Goal: Task Accomplishment & Management: Manage account settings

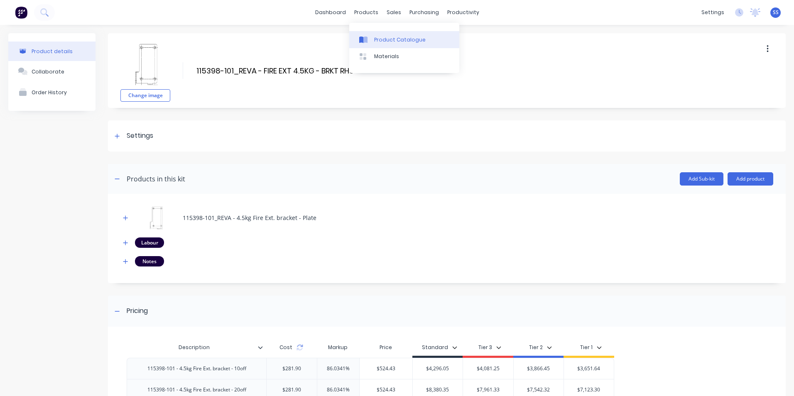
click at [391, 39] on div "Product Catalogue" at bounding box center [400, 39] width 52 height 7
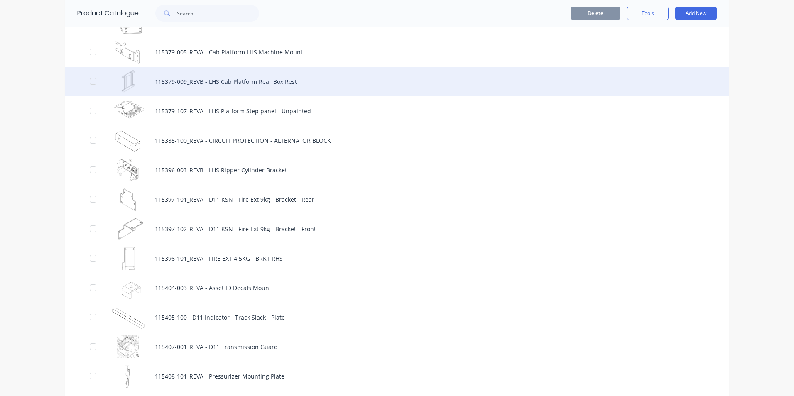
scroll to position [1537, 0]
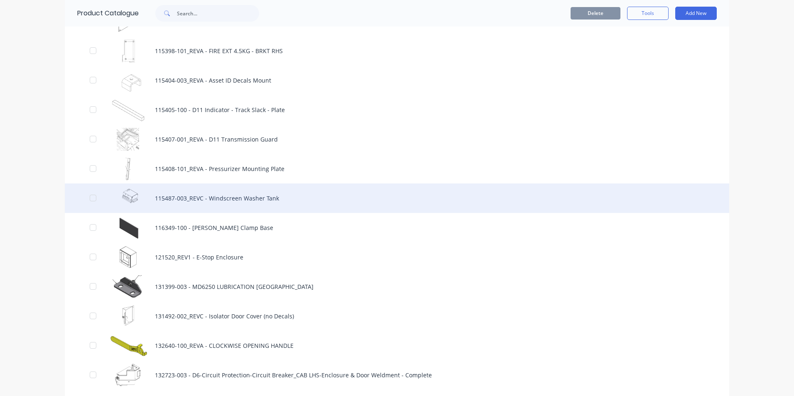
click at [199, 196] on div "115487-003_REVC - Windscreen Washer Tank" at bounding box center [397, 198] width 665 height 29
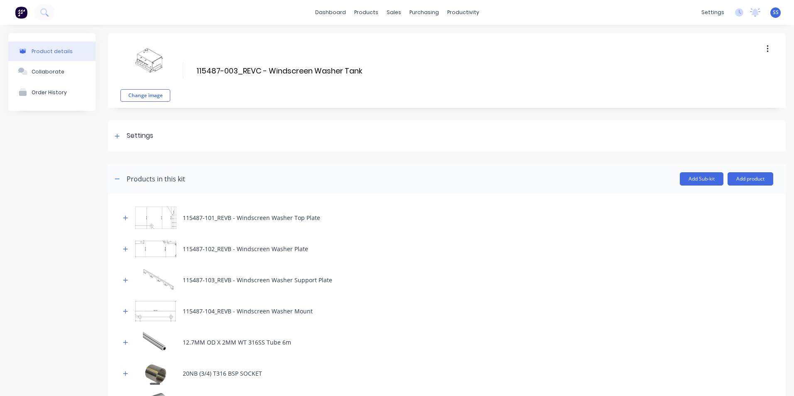
scroll to position [166, 0]
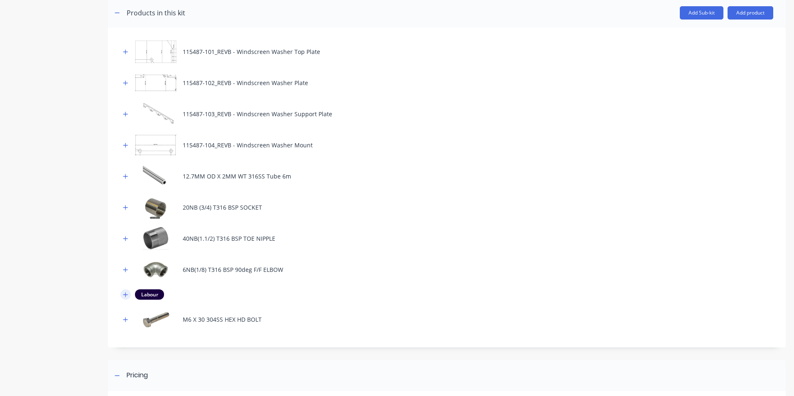
click at [124, 293] on icon "button" at bounding box center [125, 295] width 5 height 6
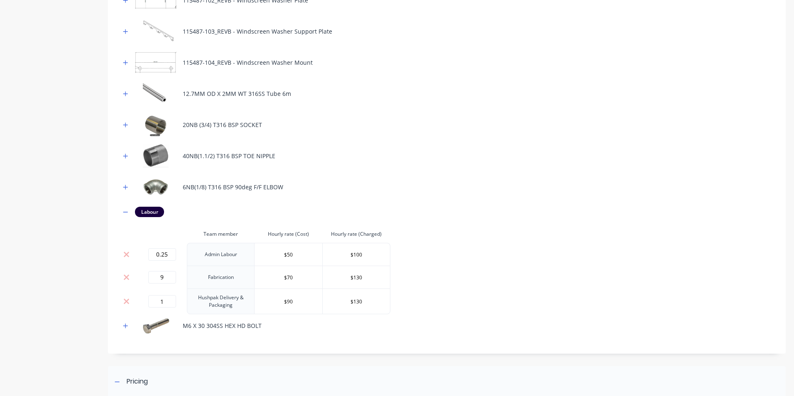
scroll to position [249, 0]
click at [125, 212] on icon "button" at bounding box center [125, 211] width 5 height 0
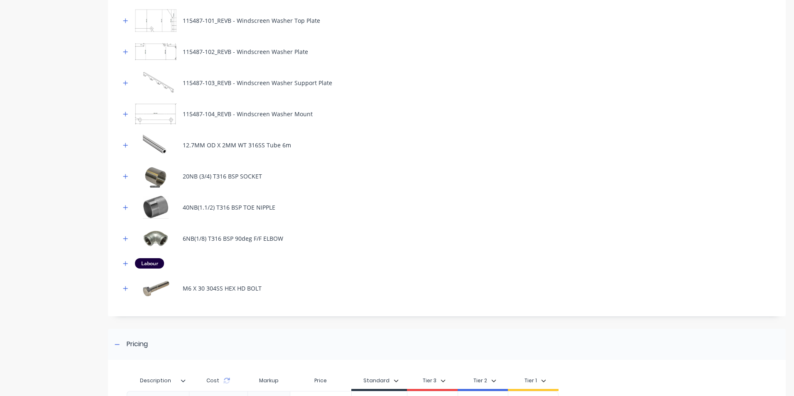
scroll to position [125, 0]
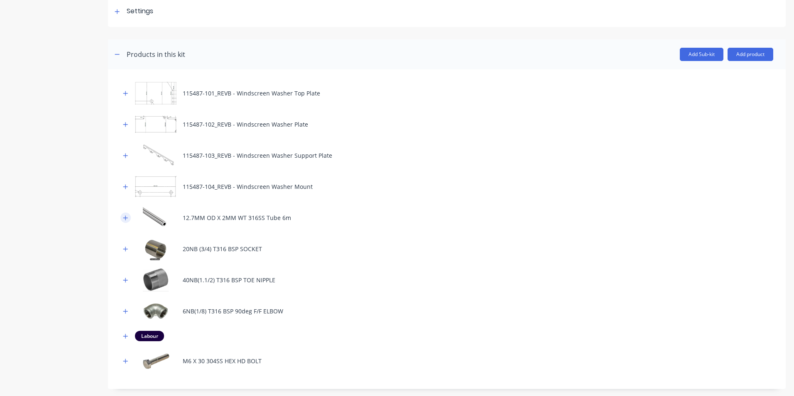
click at [123, 215] on icon "button" at bounding box center [125, 218] width 5 height 6
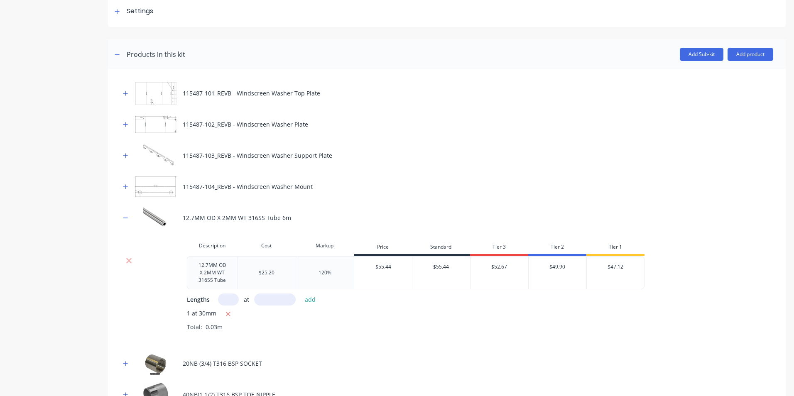
click at [289, 219] on div "12.7MM OD X 2MM WT 316SS Tube 6m" at bounding box center [446, 217] width 653 height 23
drag, startPoint x: 286, startPoint y: 218, endPoint x: 182, endPoint y: 223, distance: 104.4
click at [182, 223] on div "12.7MM OD X 2MM WT 316SS Tube 6m" at bounding box center [446, 217] width 653 height 23
copy div "12.7MM OD X 2MM WT 316SS Tube 6m"
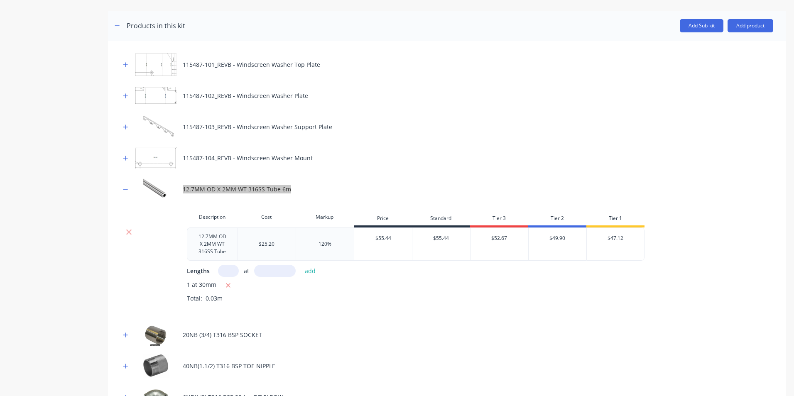
scroll to position [208, 0]
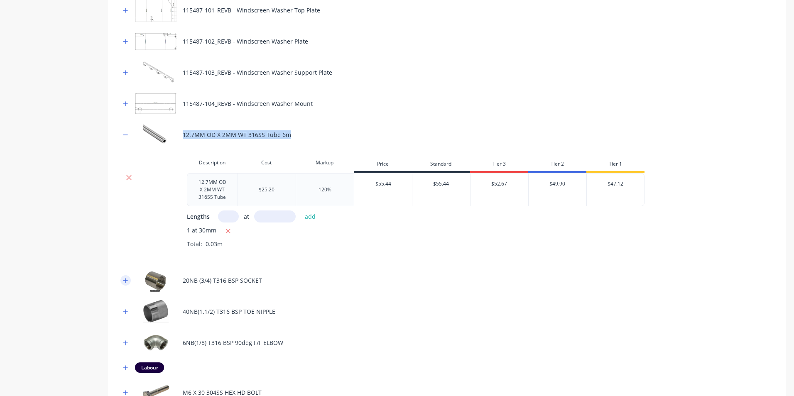
click at [124, 280] on icon "button" at bounding box center [125, 281] width 5 height 6
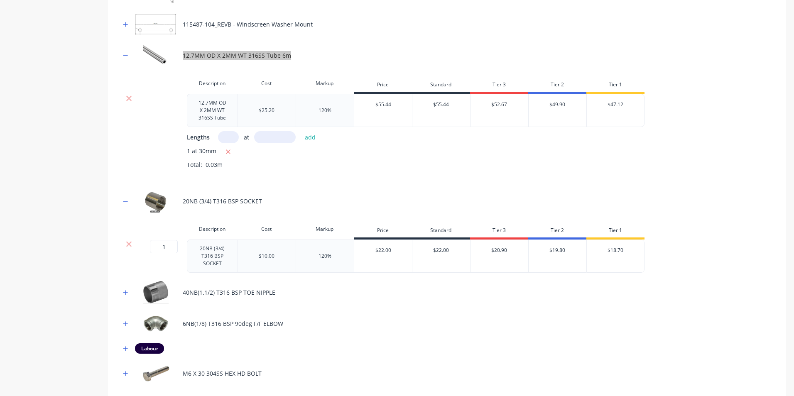
scroll to position [291, 0]
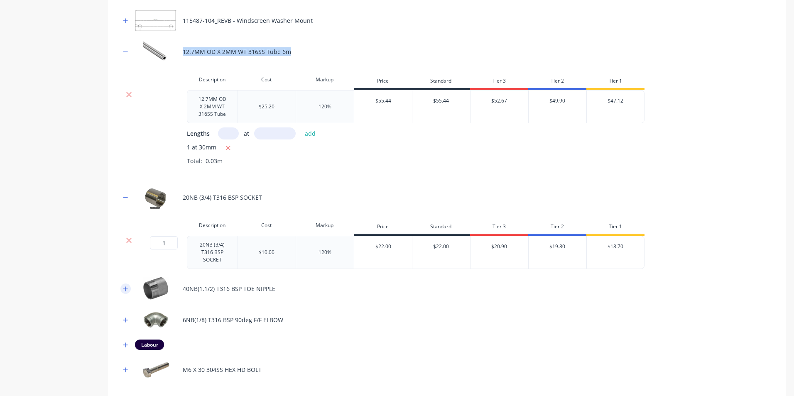
click at [127, 290] on icon "button" at bounding box center [125, 289] width 5 height 6
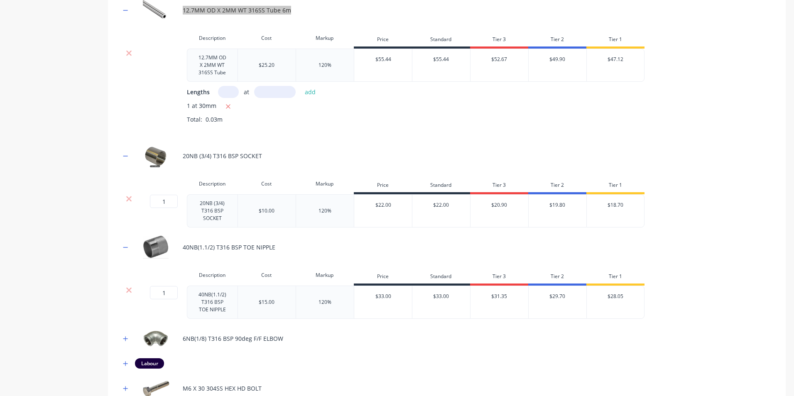
scroll to position [374, 0]
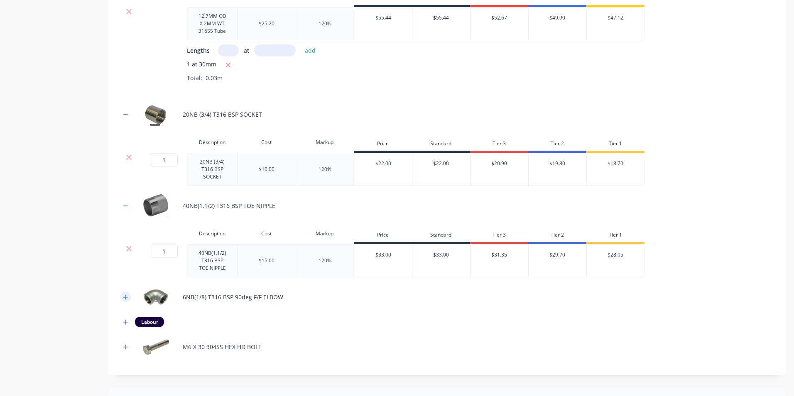
click at [126, 297] on icon "button" at bounding box center [125, 297] width 5 height 5
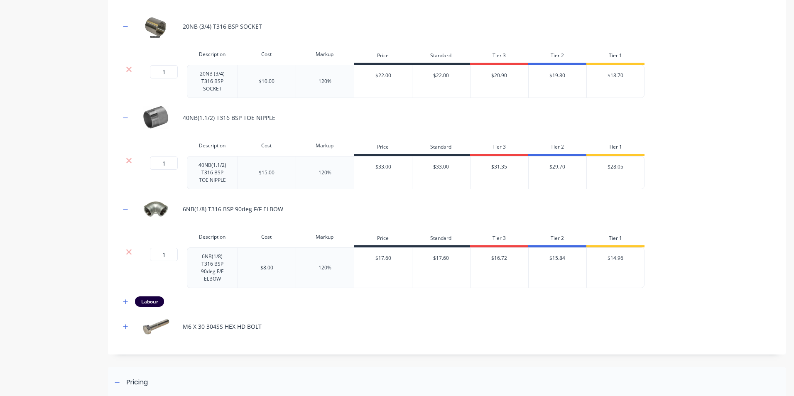
scroll to position [498, 0]
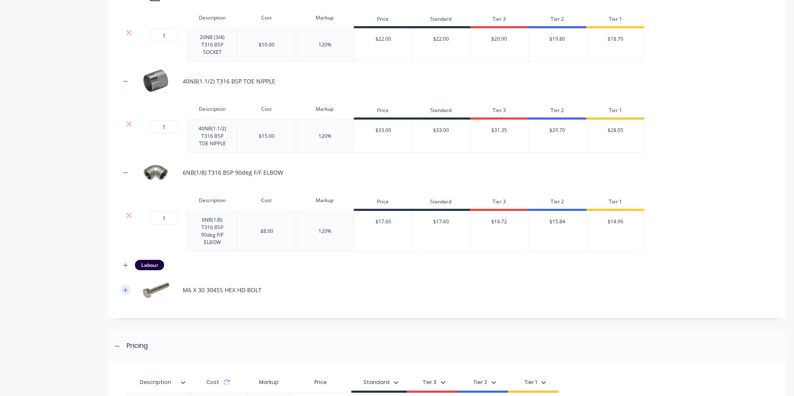
click at [128, 292] on icon "button" at bounding box center [125, 290] width 5 height 6
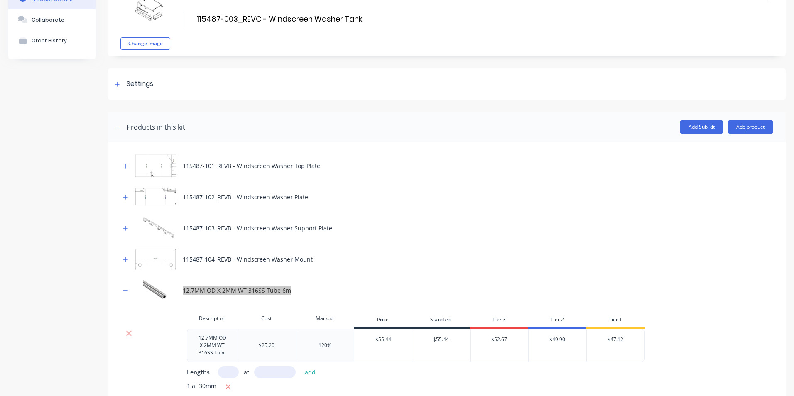
scroll to position [0, 0]
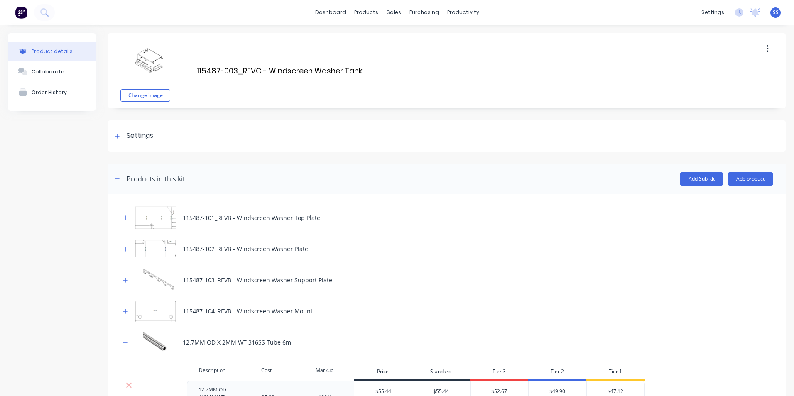
click at [115, 179] on icon "button" at bounding box center [117, 179] width 5 height 0
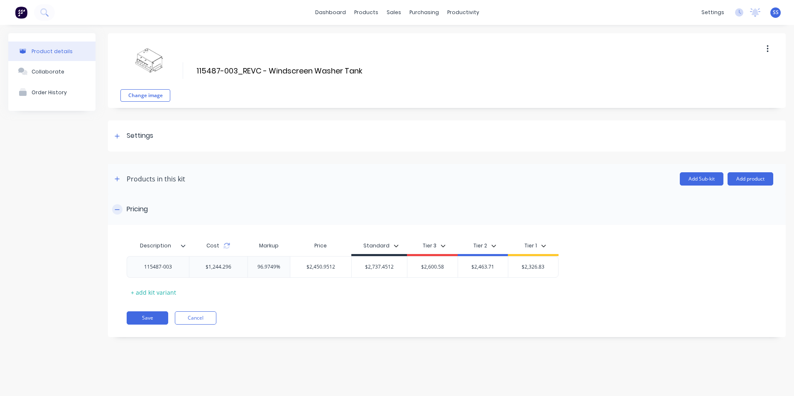
click at [120, 214] on div at bounding box center [117, 209] width 10 height 10
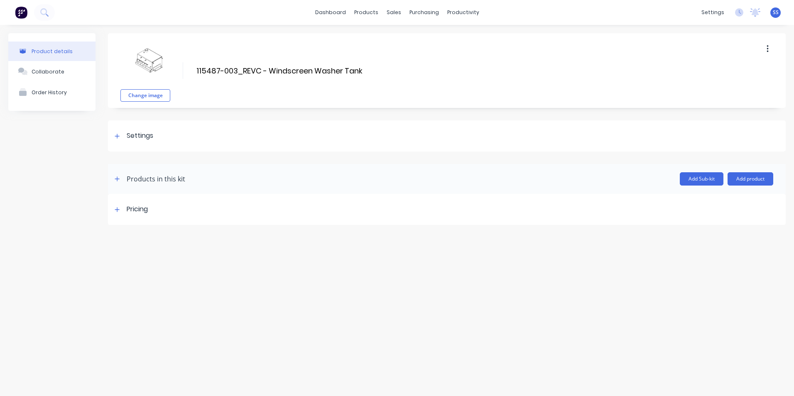
click at [60, 195] on div "Product details Collaborate Order History" at bounding box center [51, 129] width 87 height 192
click at [59, 196] on div "Product details Collaborate Order History" at bounding box center [51, 129] width 87 height 192
click at [119, 177] on icon "button" at bounding box center [117, 179] width 5 height 6
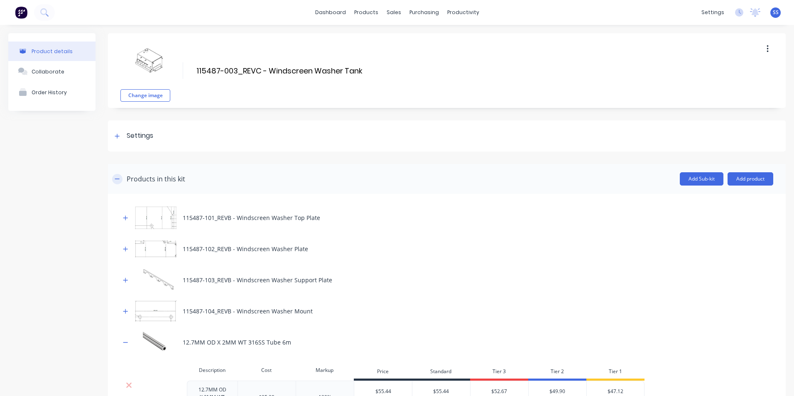
click at [119, 177] on icon "button" at bounding box center [117, 179] width 5 height 6
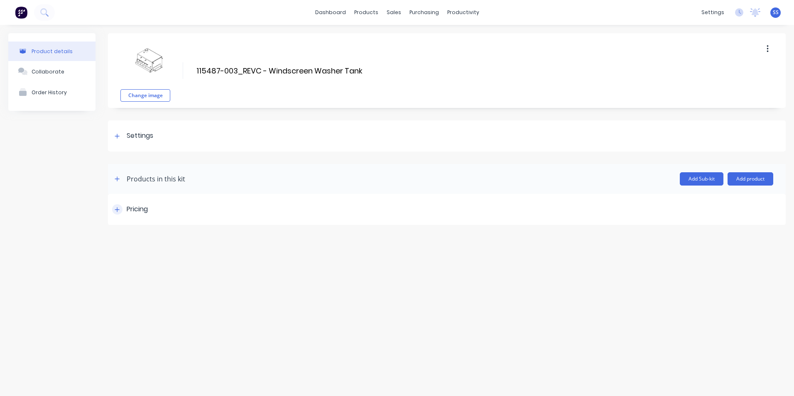
click at [121, 209] on div at bounding box center [117, 209] width 10 height 10
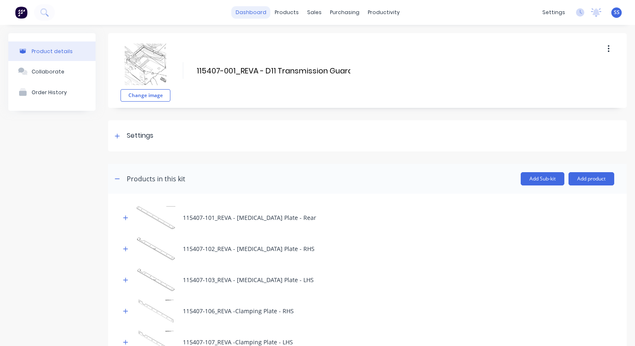
click at [249, 12] on link "dashboard" at bounding box center [250, 12] width 39 height 12
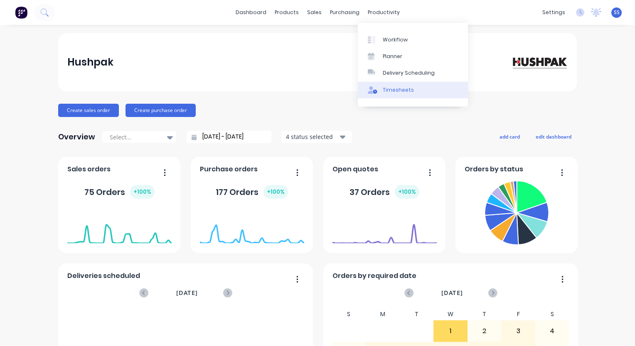
click at [393, 92] on div "Timesheets" at bounding box center [398, 89] width 31 height 7
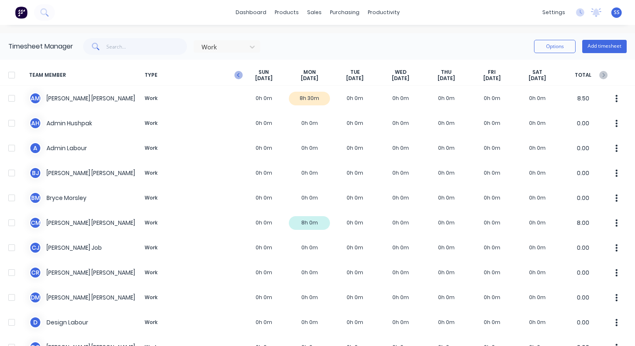
click at [238, 75] on icon "button" at bounding box center [238, 75] width 2 height 4
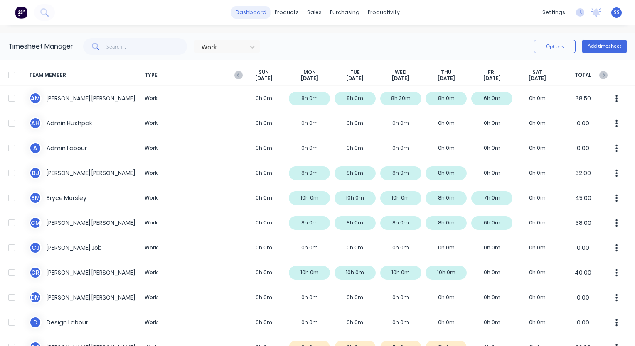
click at [249, 13] on link "dashboard" at bounding box center [250, 12] width 39 height 12
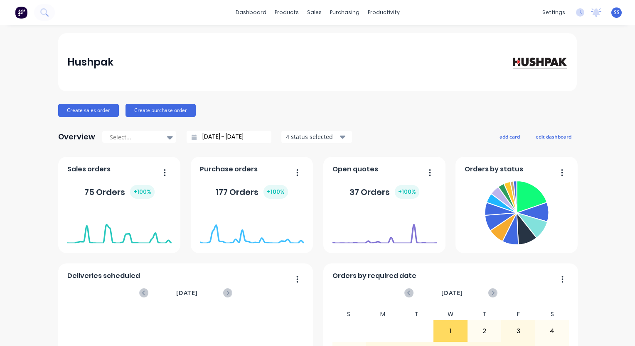
click at [610, 174] on div "Hushpak Create sales order Create purchase order Overview Select... 12/09/25 - …" at bounding box center [317, 250] width 635 height 434
click at [383, 91] on div "Timesheets" at bounding box center [398, 89] width 31 height 7
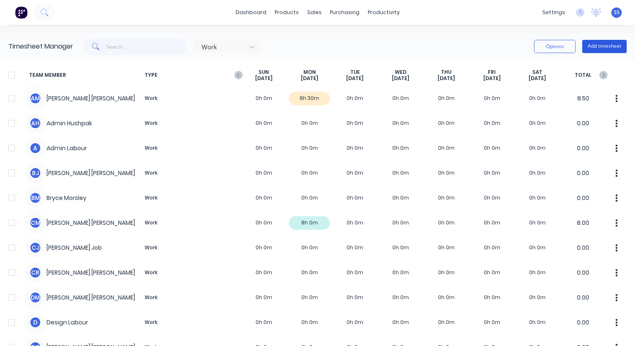
click at [599, 47] on button "Add timesheet" at bounding box center [604, 46] width 44 height 13
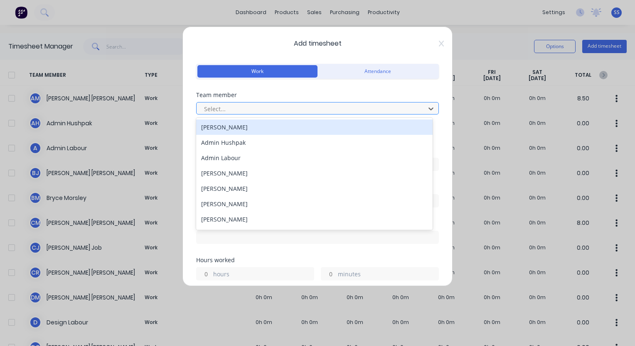
click at [278, 111] on div at bounding box center [312, 109] width 218 height 10
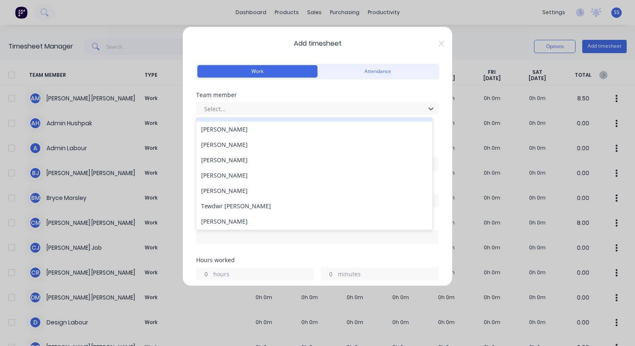
scroll to position [383, 0]
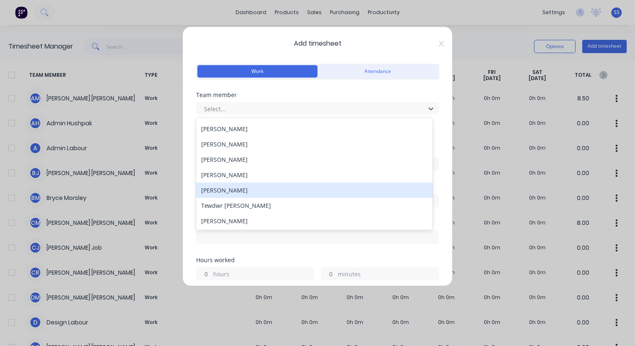
click at [235, 192] on div "[PERSON_NAME]" at bounding box center [314, 190] width 236 height 15
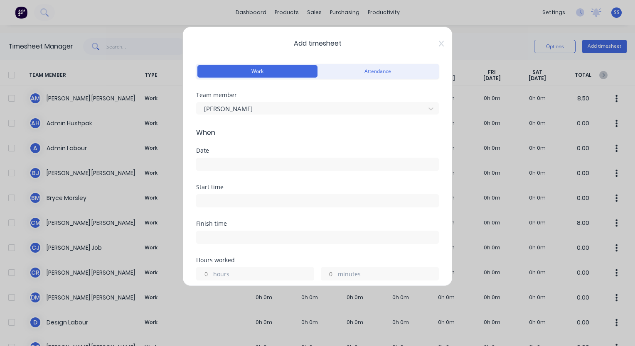
click at [244, 166] on input at bounding box center [317, 164] width 242 height 12
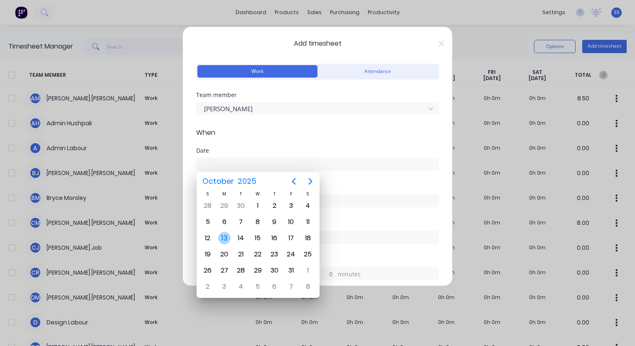
click at [226, 237] on div "13" at bounding box center [224, 238] width 12 height 12
type input "13/10/2025"
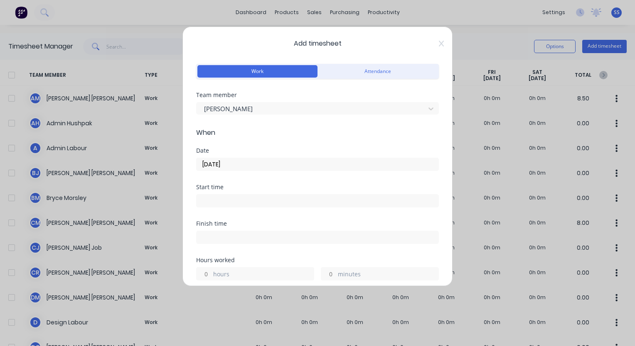
click at [228, 198] on input at bounding box center [317, 201] width 242 height 12
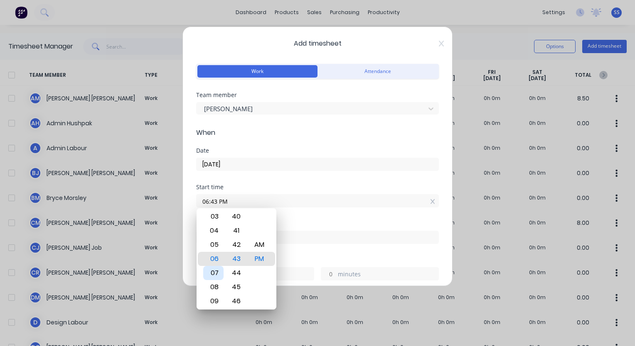
click at [216, 276] on div "07" at bounding box center [213, 273] width 20 height 14
click at [241, 258] on div "00" at bounding box center [236, 259] width 20 height 14
click at [261, 244] on div "AM" at bounding box center [259, 245] width 20 height 14
type input "07:00 AM"
click at [310, 183] on div "Date 13/10/2025" at bounding box center [317, 166] width 243 height 37
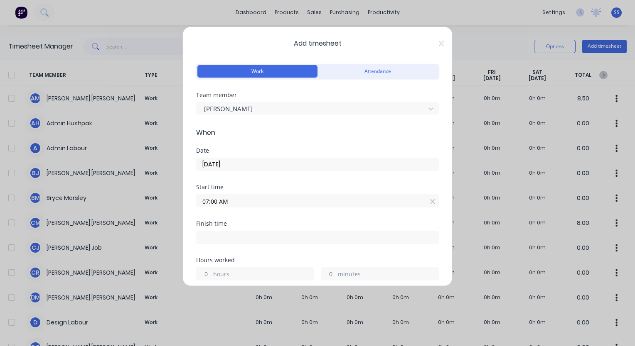
click at [261, 237] on input at bounding box center [317, 237] width 242 height 12
type input "03:39 PM"
type input "8"
type input "39"
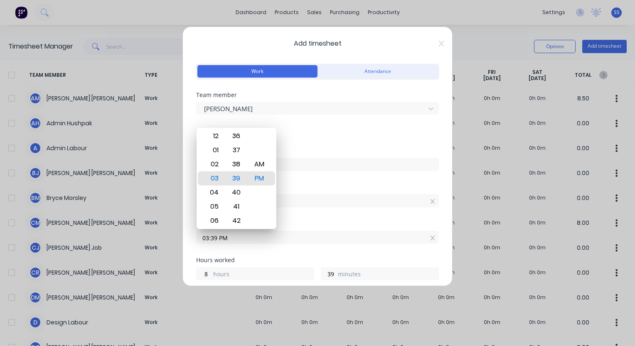
click at [349, 184] on div "Start time" at bounding box center [317, 187] width 243 height 6
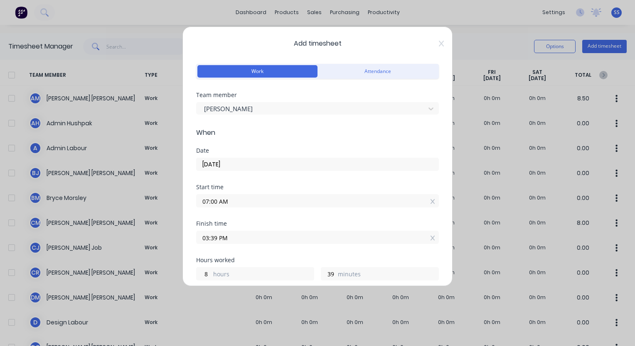
scroll to position [125, 0]
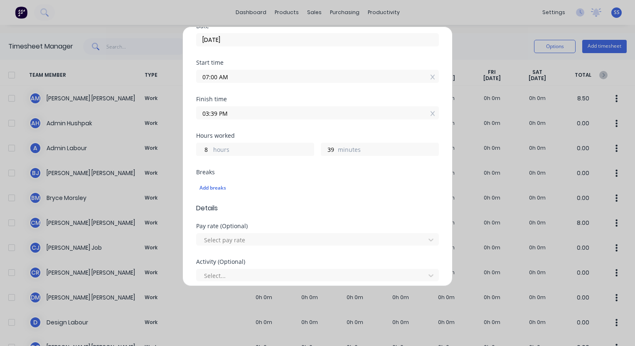
click at [348, 80] on input "07:00 AM" at bounding box center [317, 76] width 242 height 12
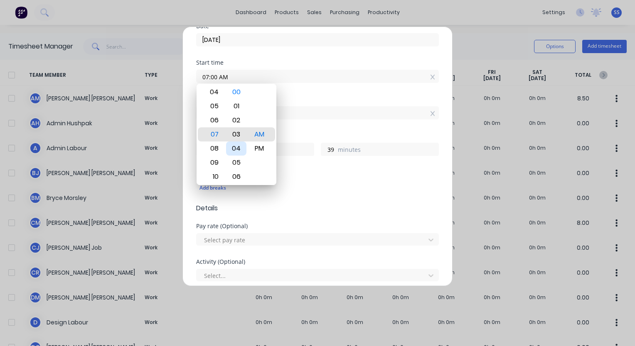
type input "07:03 AM"
type input "36"
click at [240, 138] on div "03" at bounding box center [236, 135] width 20 height 14
click at [318, 97] on div "Finish time" at bounding box center [317, 99] width 243 height 6
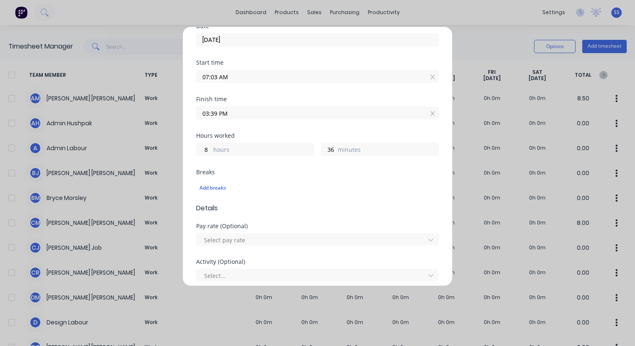
click at [243, 76] on input "07:03 AM" at bounding box center [317, 76] width 242 height 12
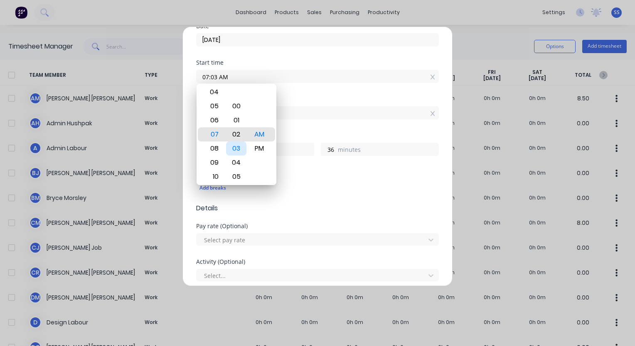
type input "07:01 AM"
type input "38"
click at [238, 126] on div "00" at bounding box center [236, 120] width 20 height 14
type input "07:00 AM"
type input "39"
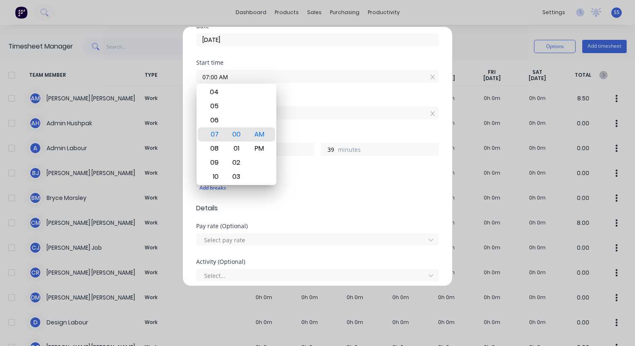
click at [344, 97] on div "Finish time" at bounding box center [317, 99] width 243 height 6
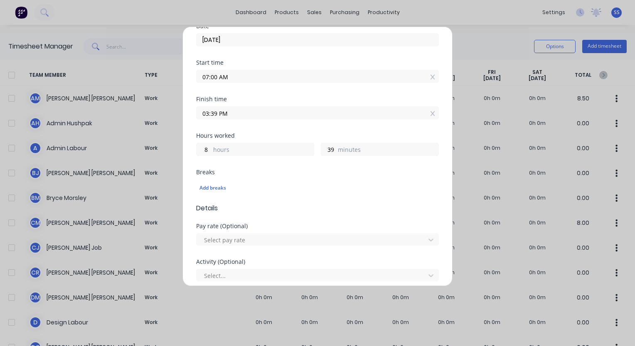
click at [240, 77] on input "07:00 AM" at bounding box center [317, 76] width 242 height 12
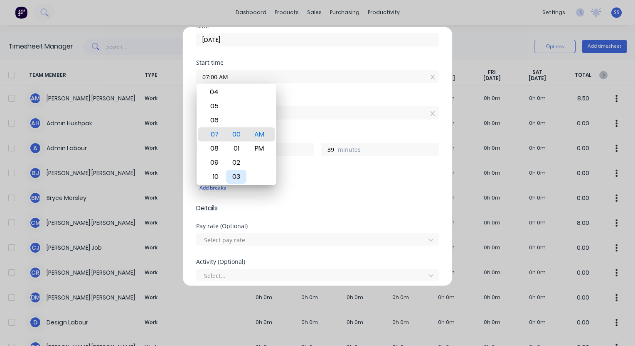
click at [239, 172] on div "03" at bounding box center [236, 177] width 20 height 14
type input "07:03 AM"
type input "36"
click at [312, 100] on div "Finish time" at bounding box center [317, 99] width 243 height 6
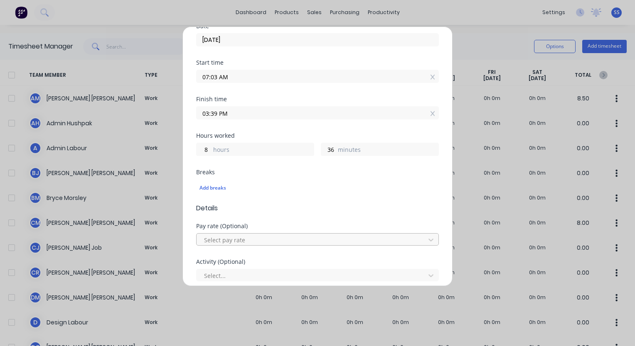
click at [278, 242] on div at bounding box center [312, 240] width 218 height 10
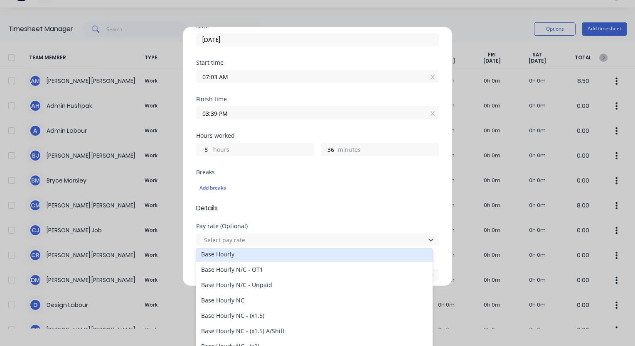
scroll to position [83, 0]
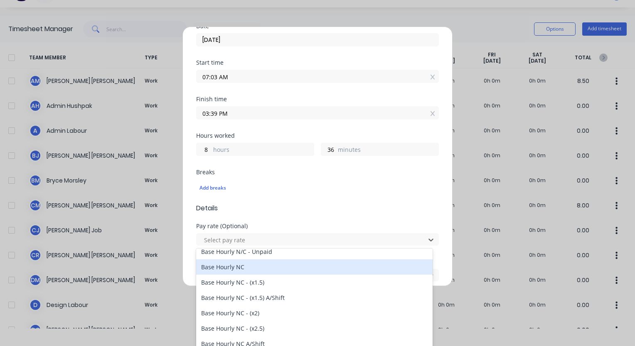
click at [267, 268] on div "Base Hourly NC" at bounding box center [314, 267] width 236 height 15
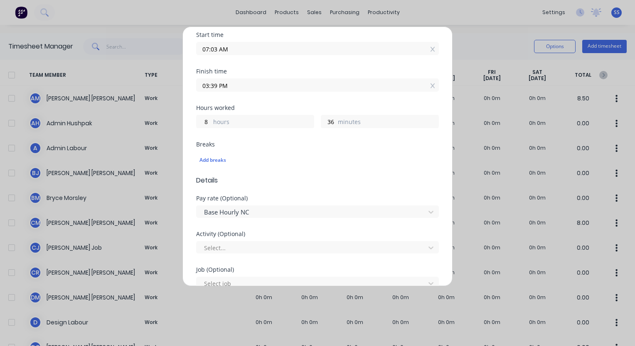
scroll to position [249, 0]
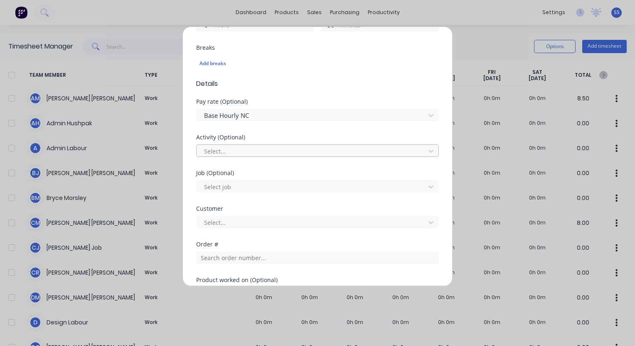
click at [279, 155] on div "Select..." at bounding box center [312, 151] width 223 height 12
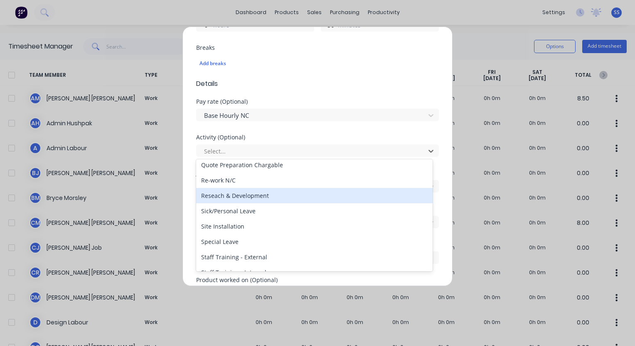
scroll to position [374, 0]
click at [264, 196] on div "Tender/Quote Preparation N/C" at bounding box center [314, 194] width 236 height 15
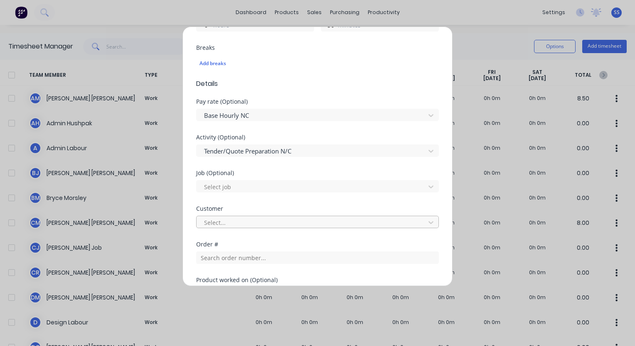
click at [245, 222] on div at bounding box center [312, 223] width 218 height 10
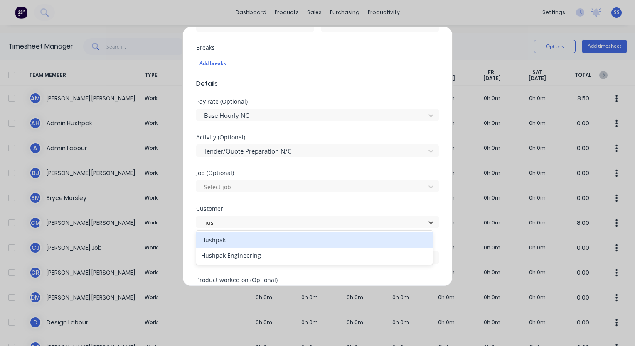
type input "hush"
click at [252, 240] on div "Hushpak" at bounding box center [314, 240] width 236 height 15
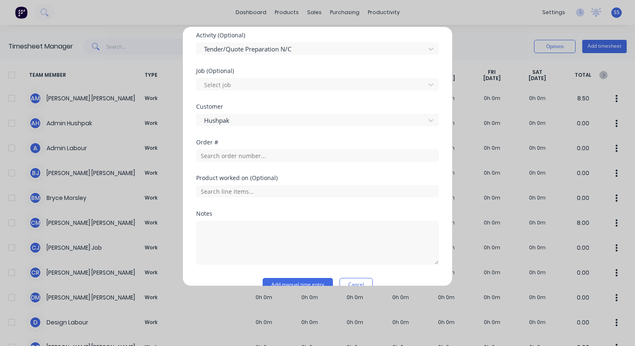
scroll to position [367, 0]
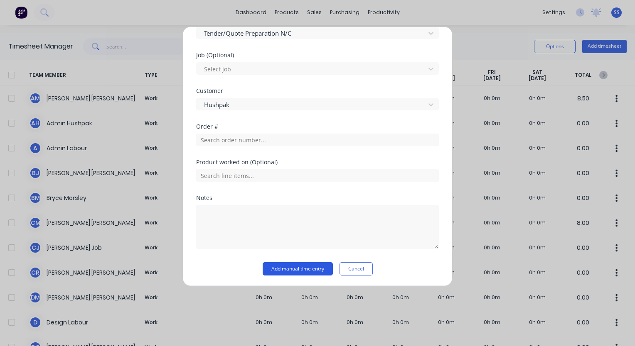
click at [290, 270] on button "Add manual time entry" at bounding box center [298, 269] width 70 height 13
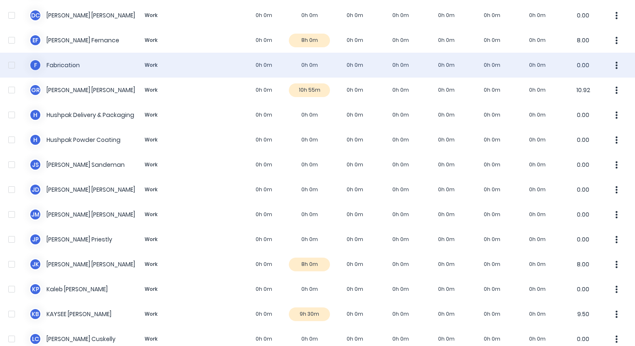
scroll to position [575, 0]
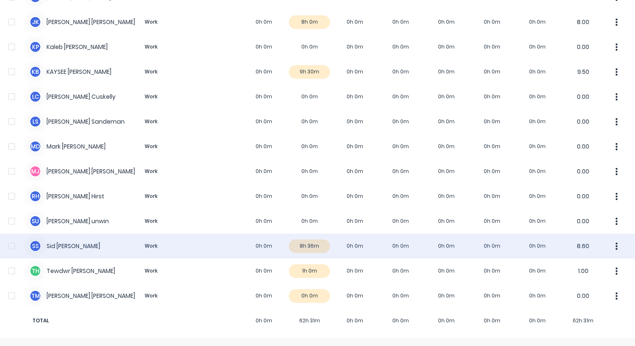
click at [312, 250] on div "S S Sid Singh Work 0h 0m 8h 36m 0h 0m 0h 0m 0h 0m 0h 0m 0h 0m 8.60" at bounding box center [317, 246] width 635 height 25
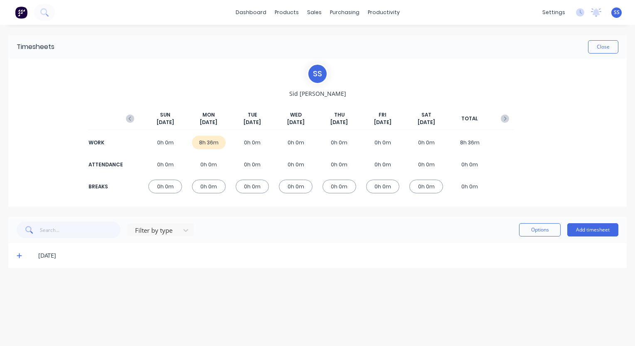
click at [18, 255] on icon at bounding box center [19, 256] width 5 height 5
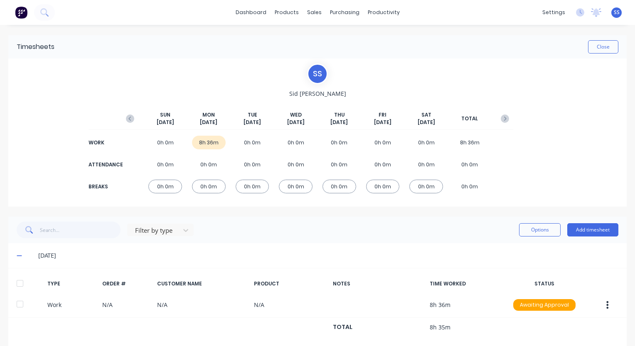
scroll to position [13, 0]
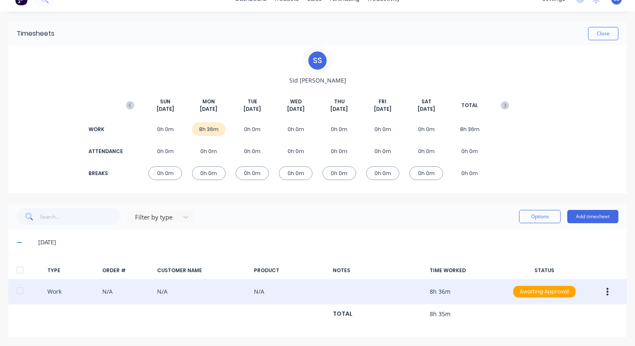
click at [606, 293] on icon "button" at bounding box center [607, 291] width 2 height 9
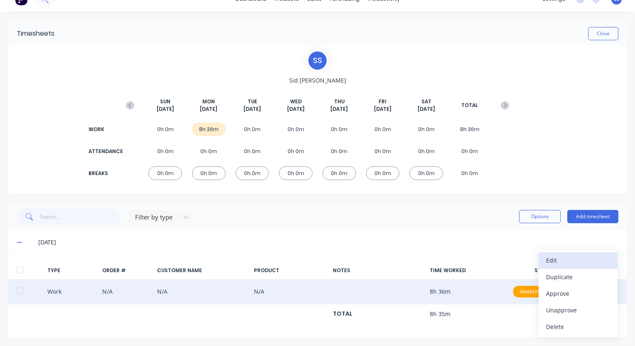
click at [573, 262] on div "Edit" at bounding box center [578, 261] width 64 height 12
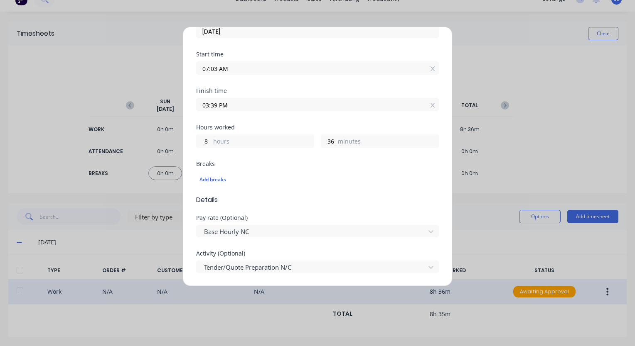
scroll to position [69, 0]
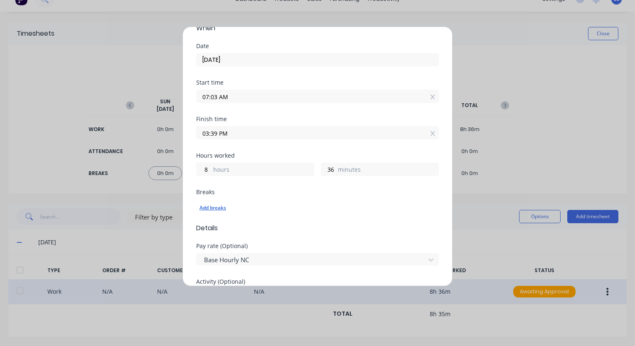
click at [217, 209] on div "Add breaks" at bounding box center [317, 208] width 236 height 11
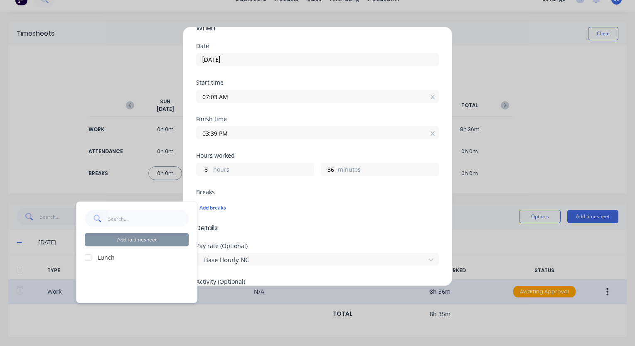
click at [91, 260] on div at bounding box center [88, 257] width 17 height 17
click at [154, 240] on button "Add to timesheet" at bounding box center [137, 239] width 104 height 13
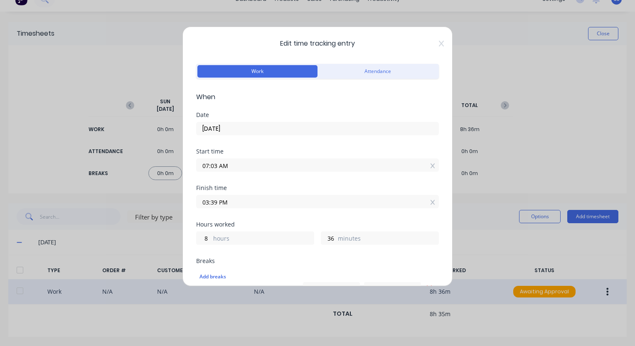
click at [359, 205] on input "03:39 PM" at bounding box center [317, 202] width 242 height 12
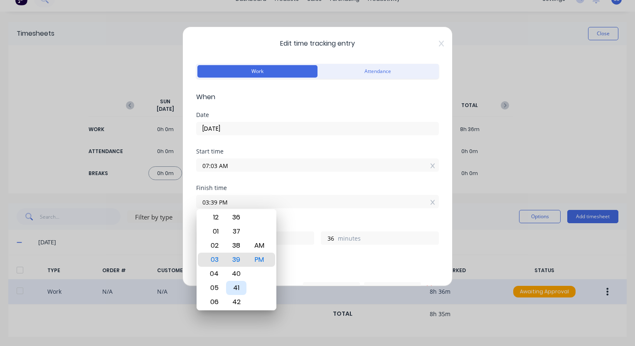
click at [237, 286] on div "41" at bounding box center [236, 288] width 20 height 14
type input "03:41 PM"
type input "38"
click at [329, 188] on div "Finish time" at bounding box center [317, 188] width 243 height 6
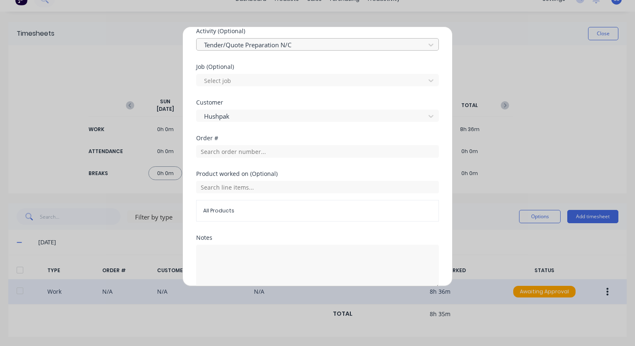
scroll to position [372, 0]
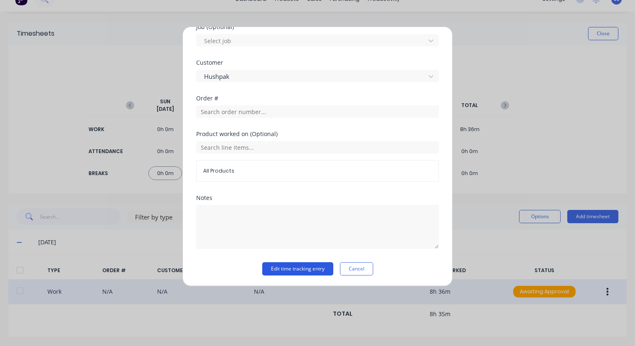
click at [287, 272] on button "Edit time tracking entry" at bounding box center [297, 269] width 71 height 13
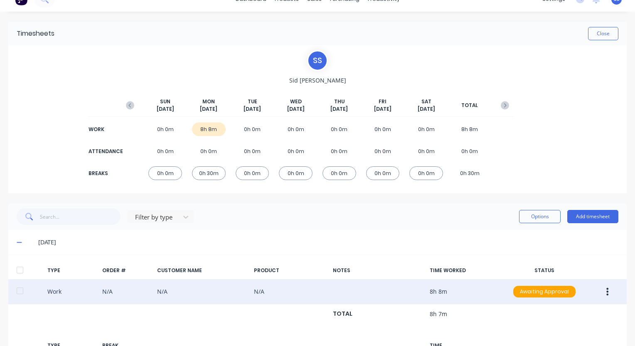
click at [19, 243] on icon at bounding box center [19, 243] width 5 height 6
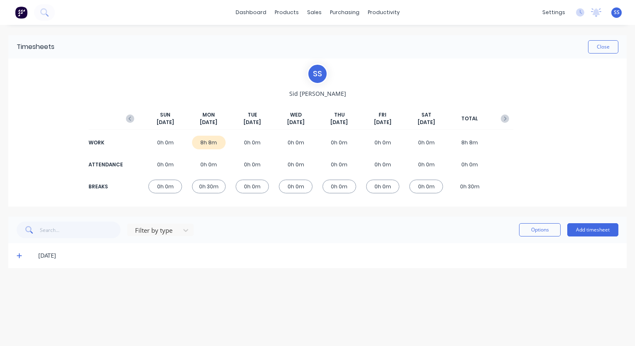
click at [18, 258] on icon at bounding box center [19, 256] width 5 height 6
click at [208, 142] on div "8h 8m" at bounding box center [209, 143] width 34 height 14
